Goal: Check status: Check status

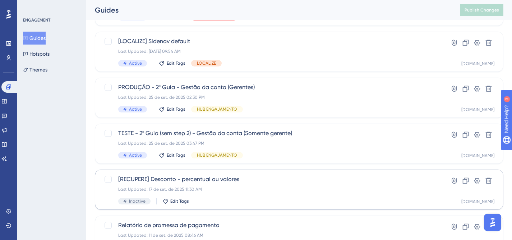
scroll to position [314, 0]
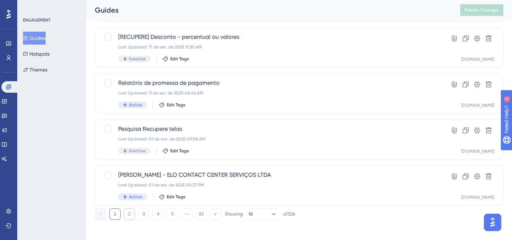
click at [132, 214] on button "2" at bounding box center [128, 213] width 11 height 11
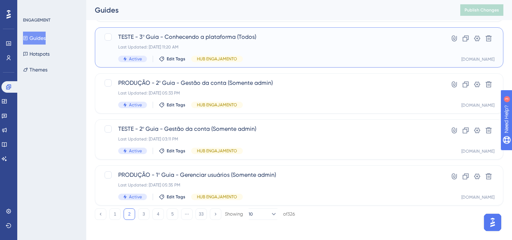
click at [284, 46] on div "Last Updated: [DATE] 11:20 AM" at bounding box center [270, 47] width 304 height 6
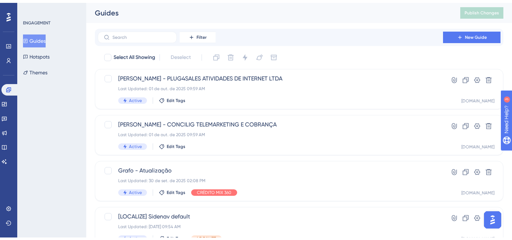
scroll to position [314, 0]
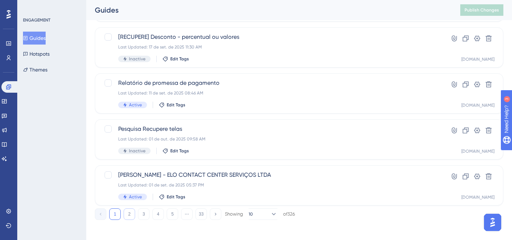
click at [129, 214] on button "2" at bounding box center [128, 213] width 11 height 11
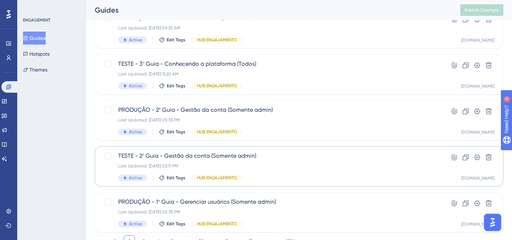
scroll to position [265, 0]
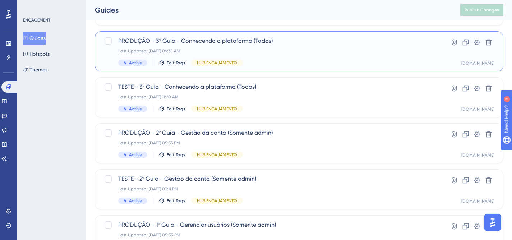
click at [379, 65] on div "Active Edit Tags HUB ENGAJAMENTO" at bounding box center [270, 63] width 304 height 6
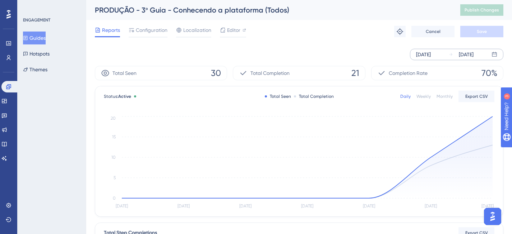
click at [430, 55] on div "[DATE]" at bounding box center [423, 54] width 15 height 9
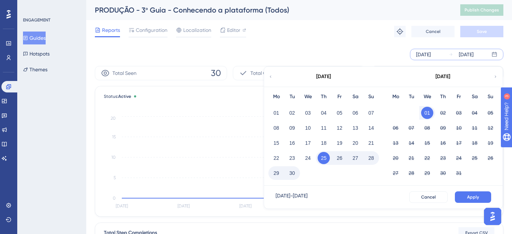
click at [427, 114] on button "01" at bounding box center [427, 113] width 12 height 12
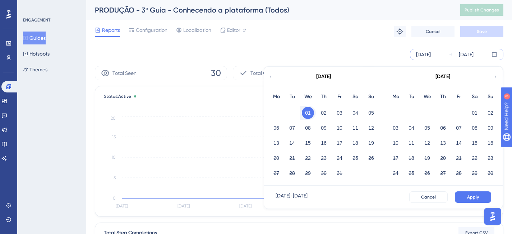
click at [273, 75] on div "[DATE]" at bounding box center [323, 77] width 118 height 20
click at [307, 113] on button "01" at bounding box center [308, 113] width 12 height 12
click at [430, 51] on div "[DATE]" at bounding box center [423, 54] width 15 height 9
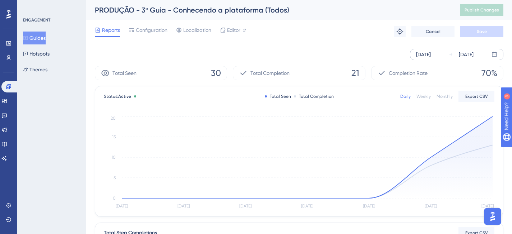
click at [430, 51] on div "[DATE]" at bounding box center [423, 54] width 15 height 9
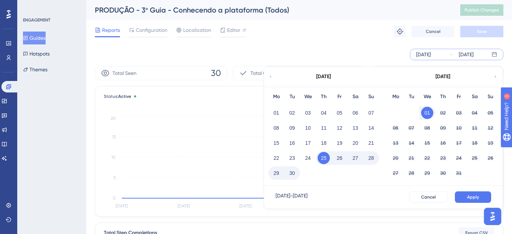
click at [423, 113] on button "01" at bounding box center [427, 113] width 12 height 12
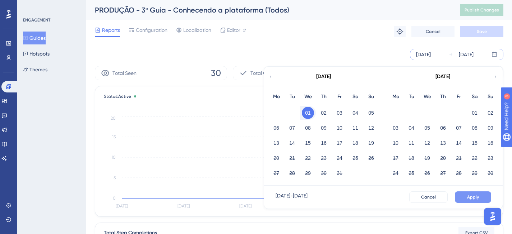
click at [474, 196] on span "Apply" at bounding box center [473, 198] width 12 height 6
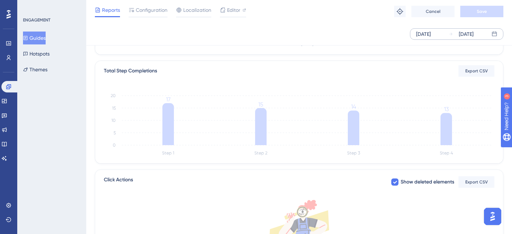
scroll to position [114, 0]
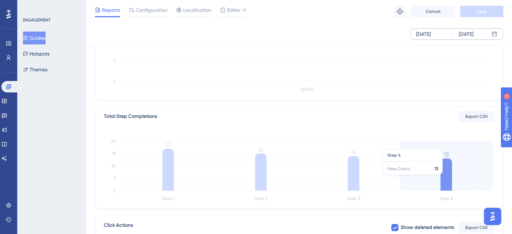
click at [445, 178] on icon at bounding box center [445, 175] width 11 height 32
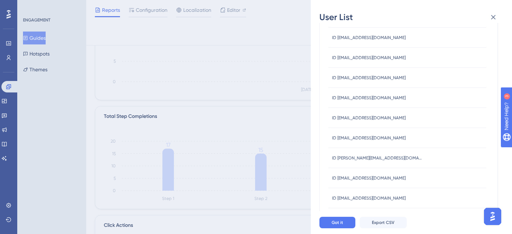
scroll to position [137, 0]
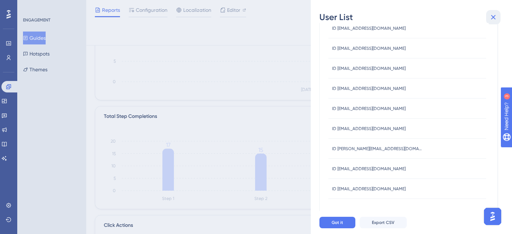
click at [492, 18] on icon at bounding box center [493, 17] width 5 height 5
